Goal: Check status: Check status

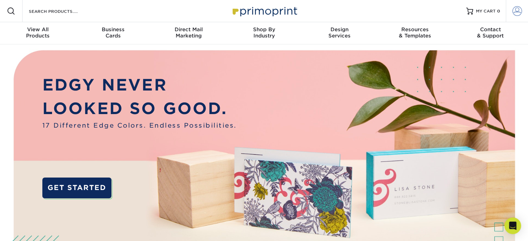
click at [515, 13] on span at bounding box center [517, 11] width 10 height 10
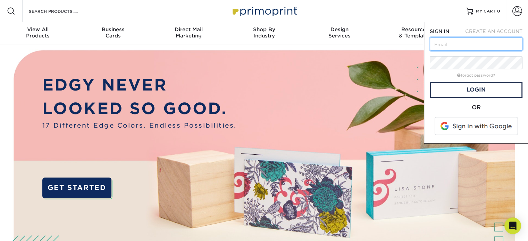
click at [467, 45] on input "text" at bounding box center [476, 43] width 93 height 13
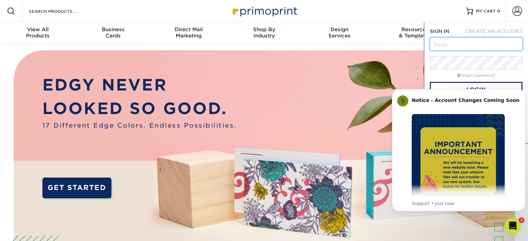
type input "[EMAIL_ADDRESS][DOMAIN_NAME]"
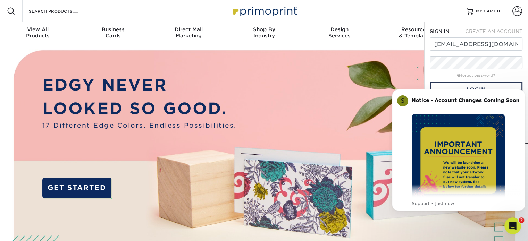
click at [430, 73] on div "forgot password?" at bounding box center [476, 75] width 93 height 8
click at [512, 225] on icon "Open Intercom Messenger" at bounding box center [512, 225] width 11 height 11
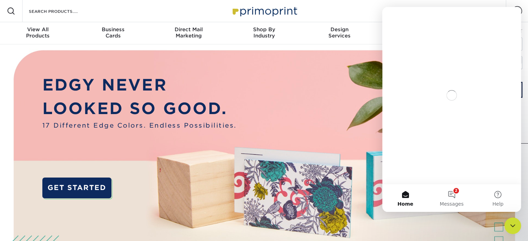
click at [512, 225] on icon "Close Intercom Messenger" at bounding box center [512, 226] width 8 height 8
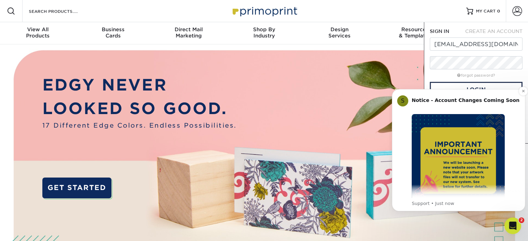
click at [441, 175] on img "Message content" at bounding box center [458, 160] width 93 height 93
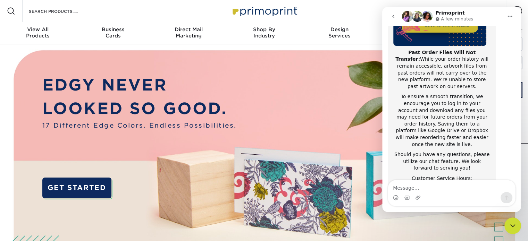
scroll to position [132, 0]
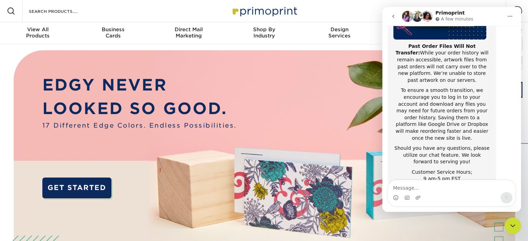
click at [510, 226] on icon "Close Intercom Messenger" at bounding box center [512, 226] width 8 height 8
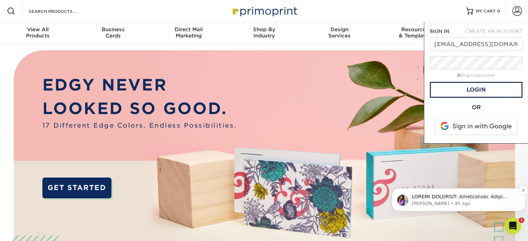
scroll to position [0, 0]
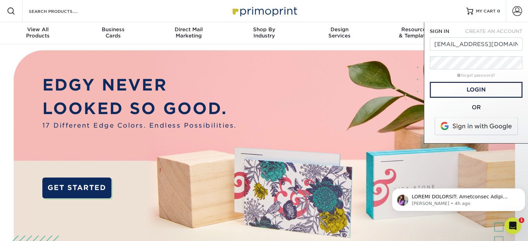
click at [479, 126] on span at bounding box center [476, 126] width 88 height 18
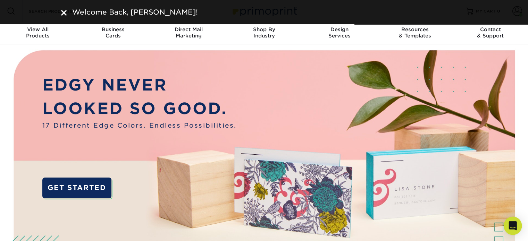
click at [513, 228] on icon "Open Intercom Messenger" at bounding box center [512, 225] width 9 height 9
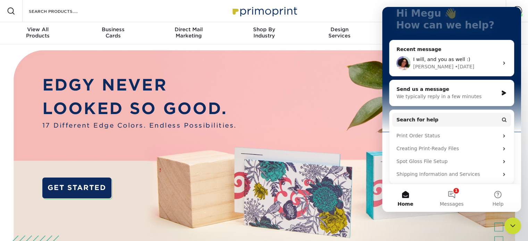
scroll to position [69, 0]
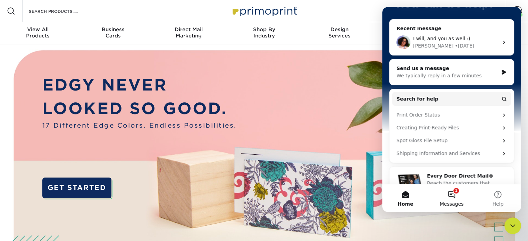
click at [451, 202] on span "Messages" at bounding box center [452, 204] width 24 height 5
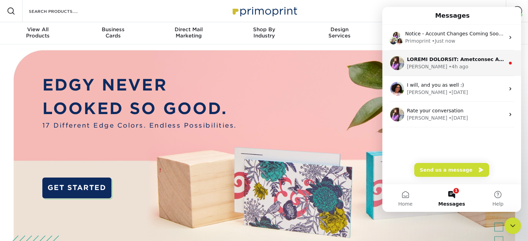
click at [456, 69] on div "Erica • 4h ago" at bounding box center [456, 66] width 98 height 7
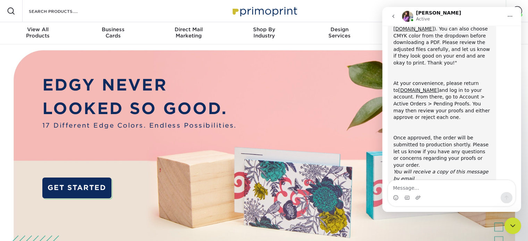
scroll to position [151, 0]
click at [511, 12] on button "Home" at bounding box center [509, 16] width 13 height 13
click at [515, 233] on div "Close Intercom Messenger" at bounding box center [512, 226] width 17 height 17
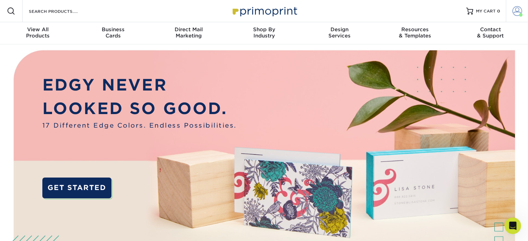
click at [512, 12] on link "Account" at bounding box center [517, 11] width 22 height 22
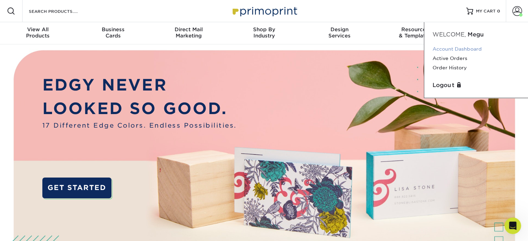
click at [480, 50] on link "Account Dashboard" at bounding box center [475, 48] width 87 height 9
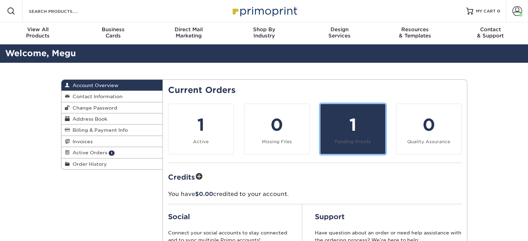
click at [347, 140] on small "Pending Proofs" at bounding box center [353, 141] width 36 height 5
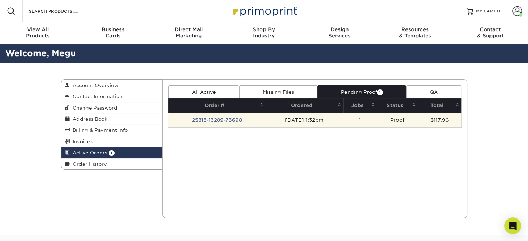
click at [310, 122] on td "[DATE] 1:32pm" at bounding box center [304, 120] width 78 height 15
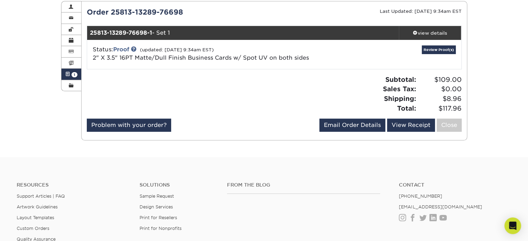
scroll to position [35, 0]
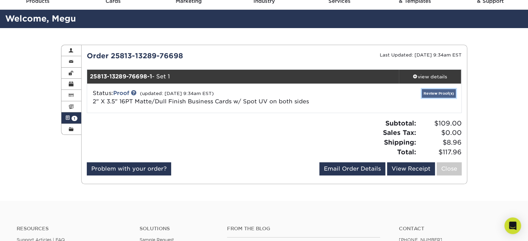
click at [437, 94] on link "Review Proof(s)" at bounding box center [439, 93] width 34 height 9
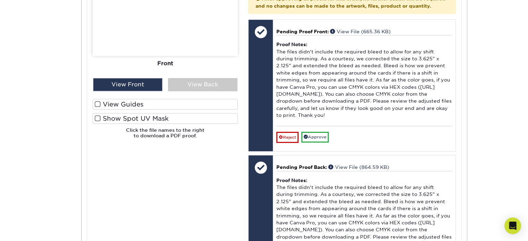
scroll to position [347, 0]
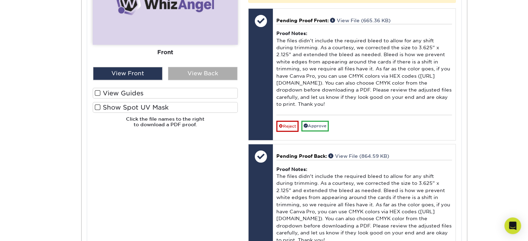
click at [212, 78] on div "View Back" at bounding box center [202, 73] width 69 height 13
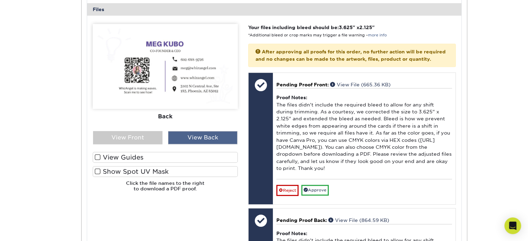
scroll to position [278, 0]
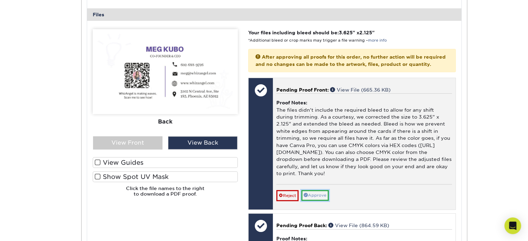
click at [325, 201] on link "Approve" at bounding box center [314, 195] width 27 height 11
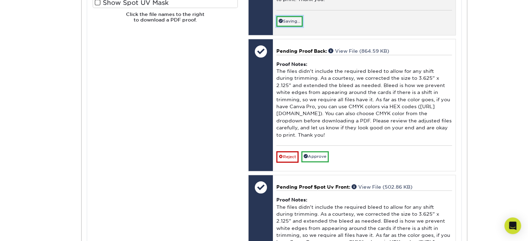
scroll to position [451, 0]
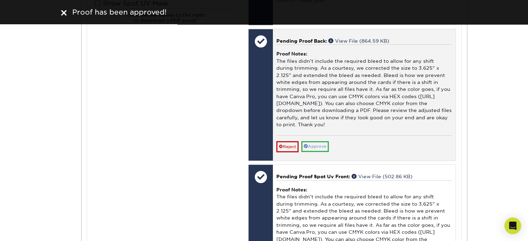
click at [320, 161] on div "Pending Proof Back: View File (864.59 KB) Proof Notes: The files didn't include…" at bounding box center [364, 95] width 182 height 132
click at [319, 152] on link "Approve" at bounding box center [314, 146] width 27 height 11
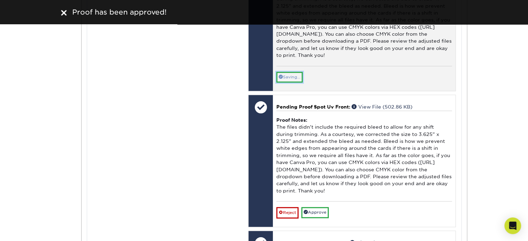
scroll to position [625, 0]
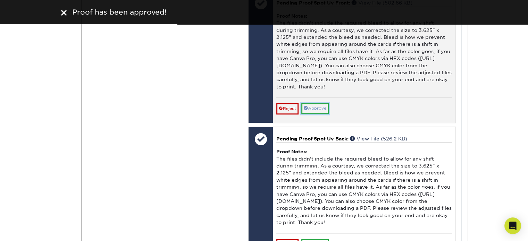
click at [319, 111] on link "Approve" at bounding box center [314, 108] width 27 height 11
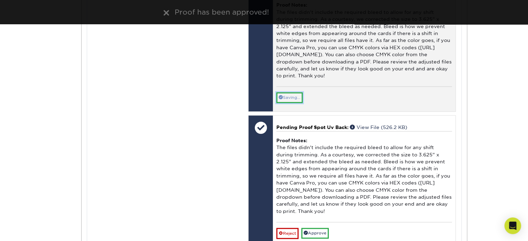
scroll to position [729, 0]
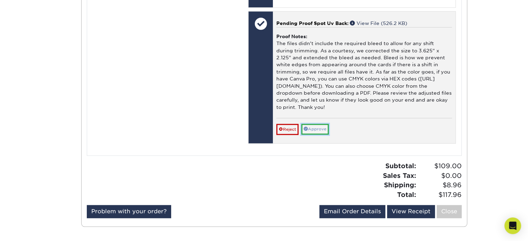
click at [322, 135] on link "Approve" at bounding box center [314, 129] width 27 height 11
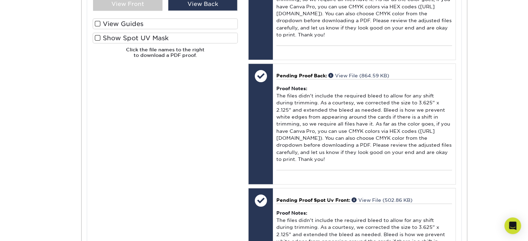
scroll to position [312, 0]
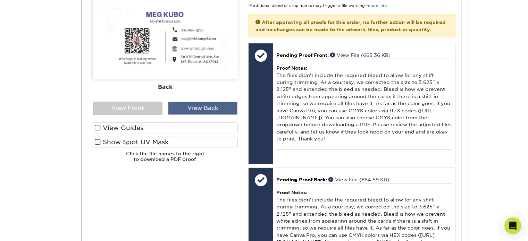
click at [197, 102] on div "View Back" at bounding box center [202, 108] width 69 height 13
